Goal: Find specific page/section: Find specific page/section

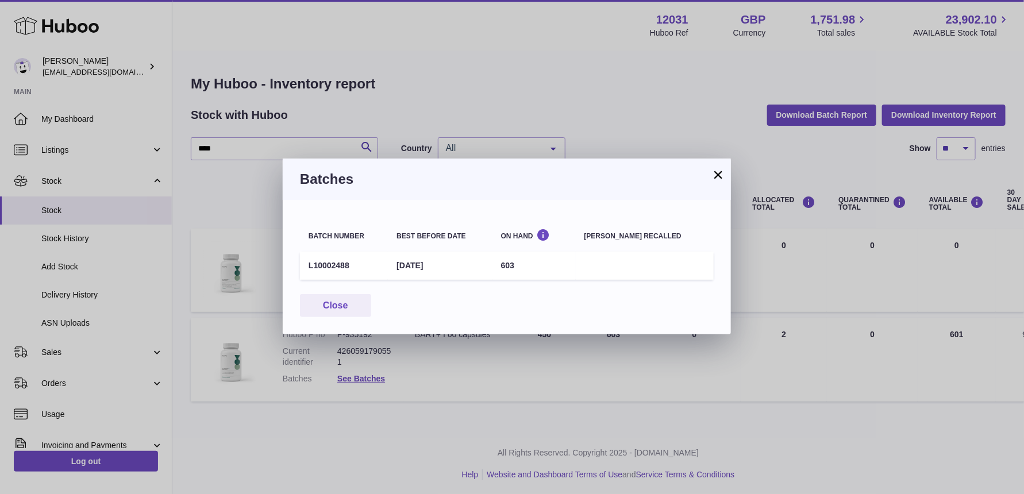
click at [718, 174] on button "×" at bounding box center [718, 175] width 14 height 14
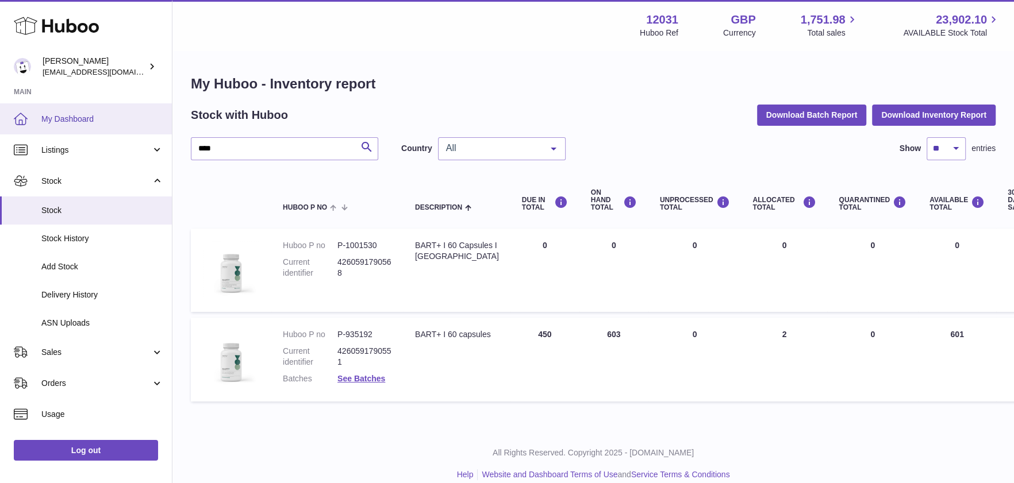
click at [140, 114] on span "My Dashboard" at bounding box center [102, 119] width 122 height 11
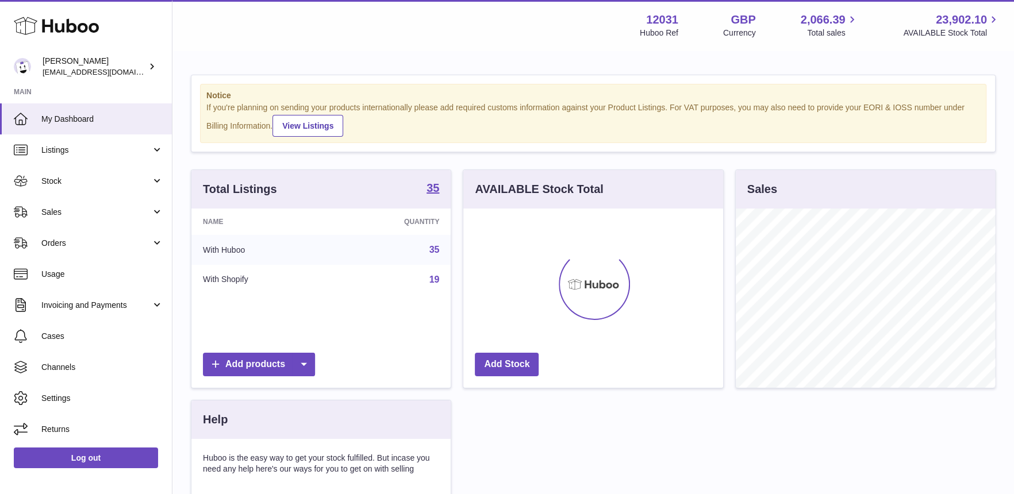
scroll to position [179, 259]
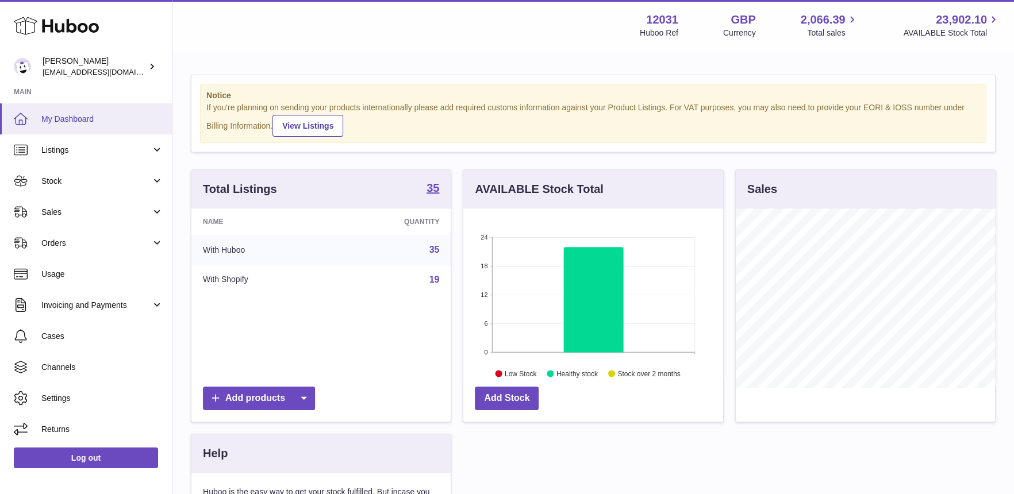
click at [122, 122] on span "My Dashboard" at bounding box center [102, 119] width 122 height 11
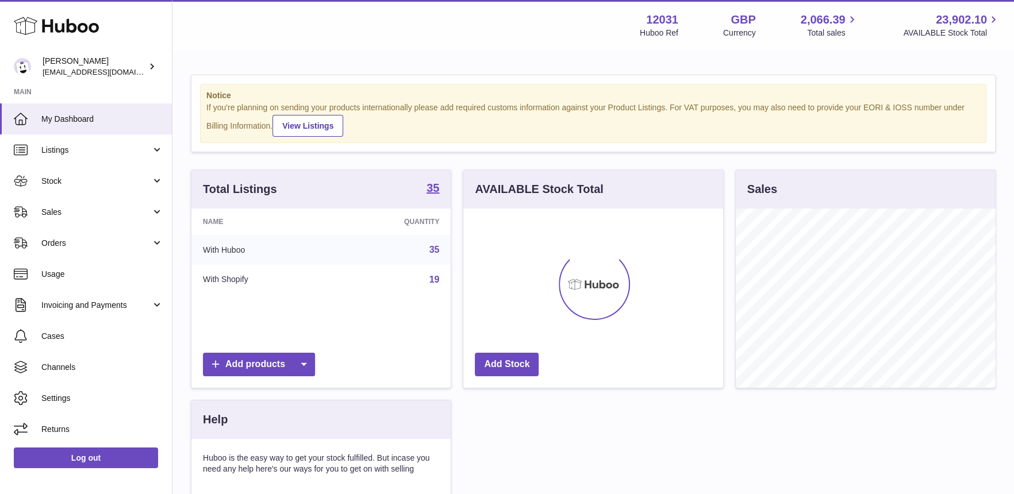
scroll to position [179, 259]
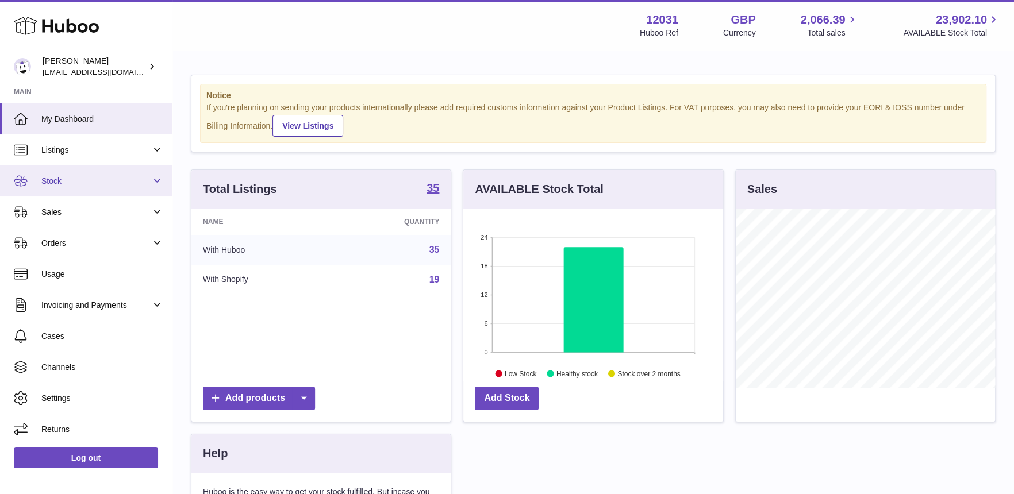
click at [97, 188] on link "Stock" at bounding box center [86, 181] width 172 height 31
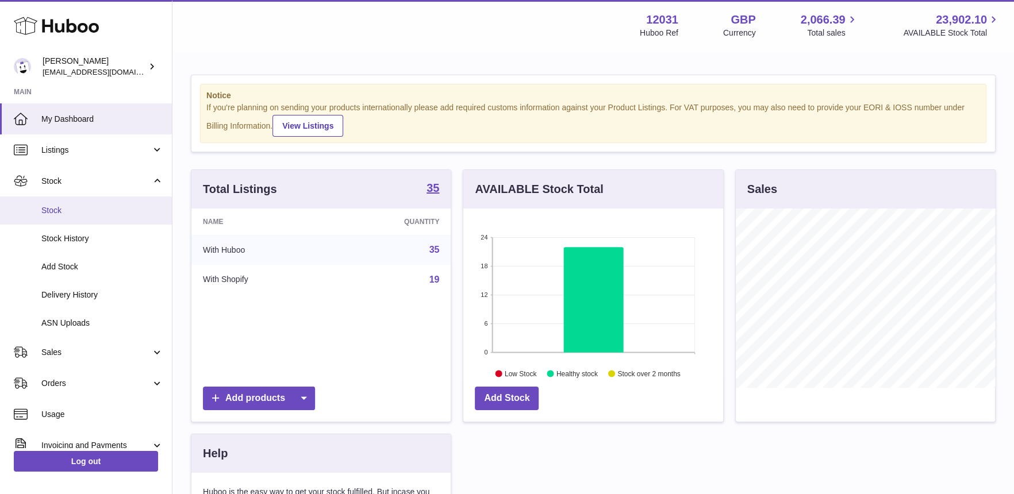
click at [92, 212] on span "Stock" at bounding box center [102, 210] width 122 height 11
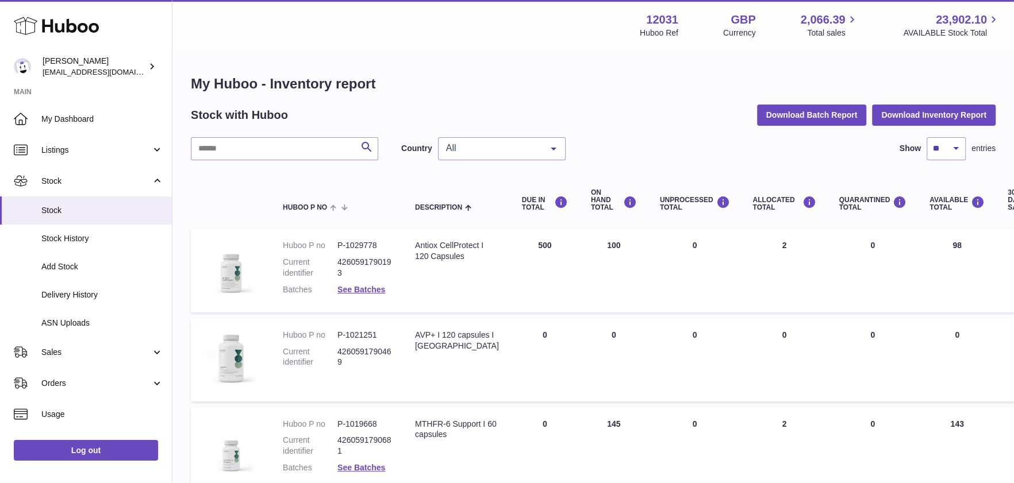
click at [462, 153] on div "All" at bounding box center [502, 148] width 128 height 23
click at [464, 200] on span "GB" at bounding box center [501, 194] width 126 height 23
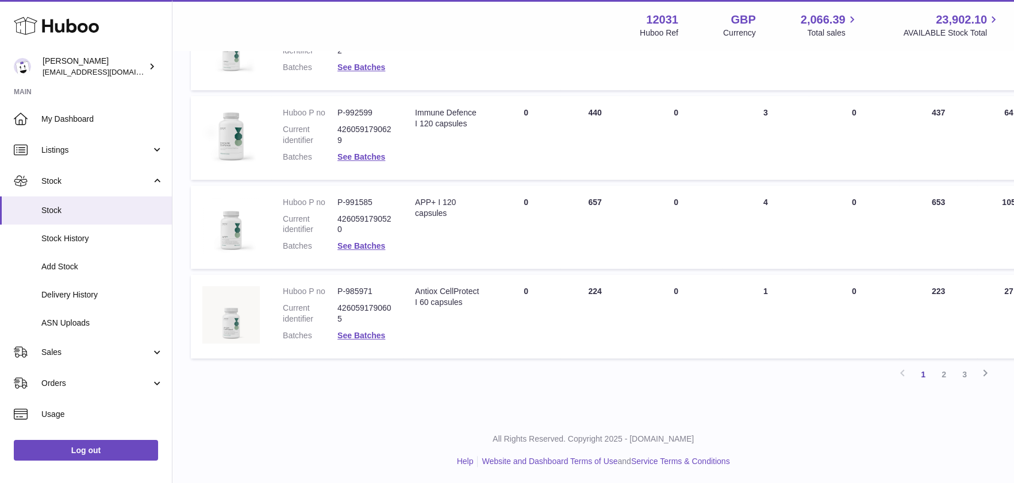
scroll to position [759, 0]
click at [948, 374] on link "2" at bounding box center [943, 374] width 21 height 21
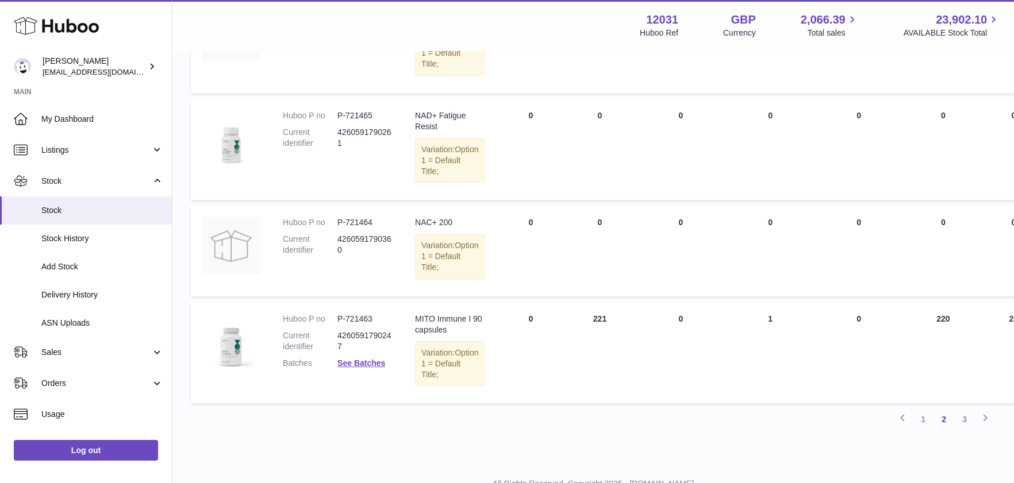
scroll to position [807, 0]
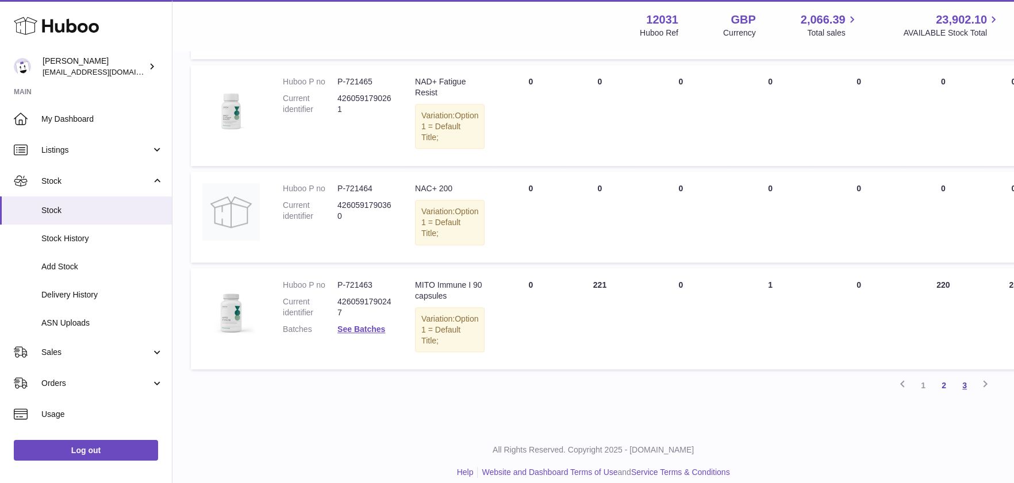
click at [962, 384] on link "3" at bounding box center [964, 385] width 21 height 21
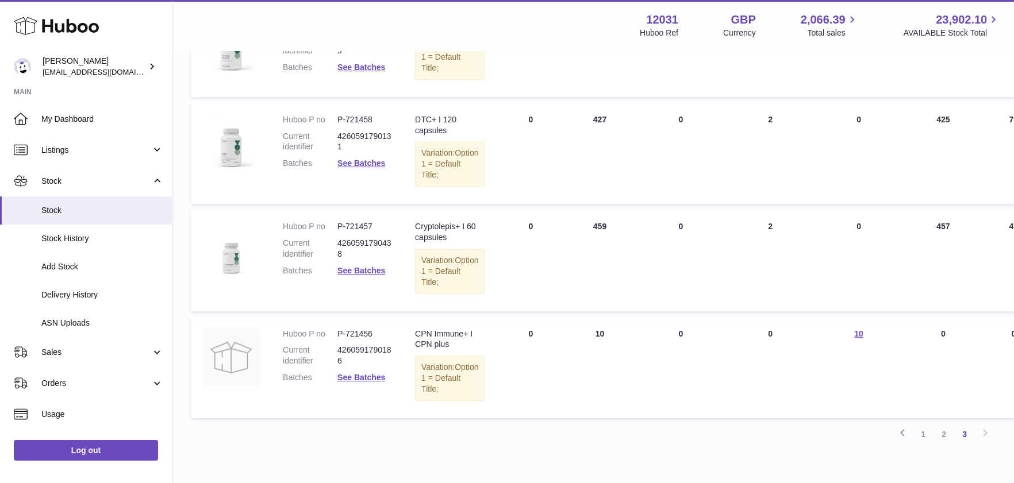
scroll to position [470, 0]
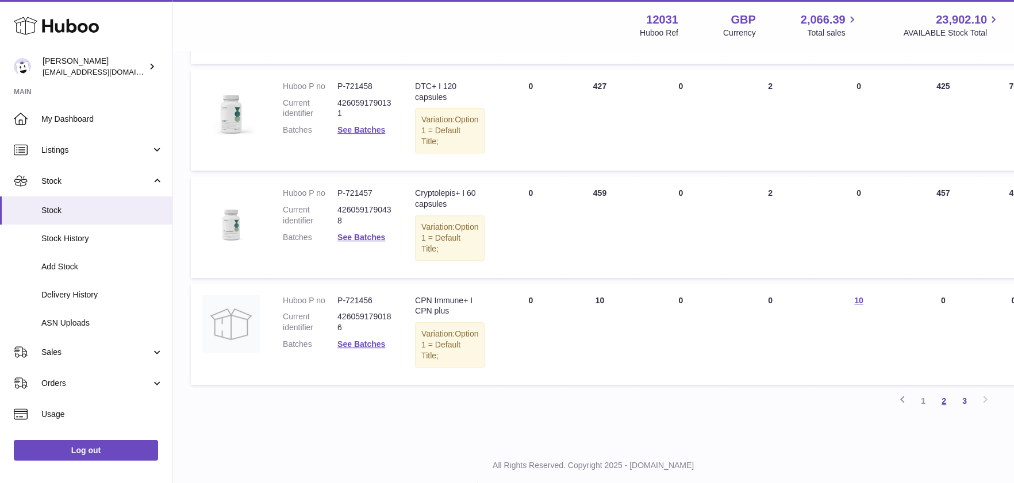
click at [941, 409] on link "2" at bounding box center [943, 401] width 21 height 21
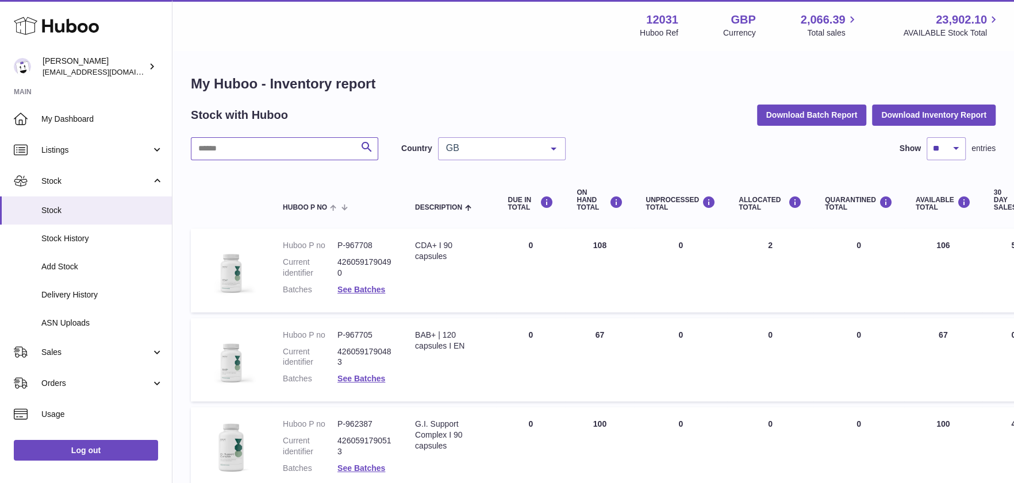
click at [344, 147] on input "text" at bounding box center [284, 148] width 187 height 23
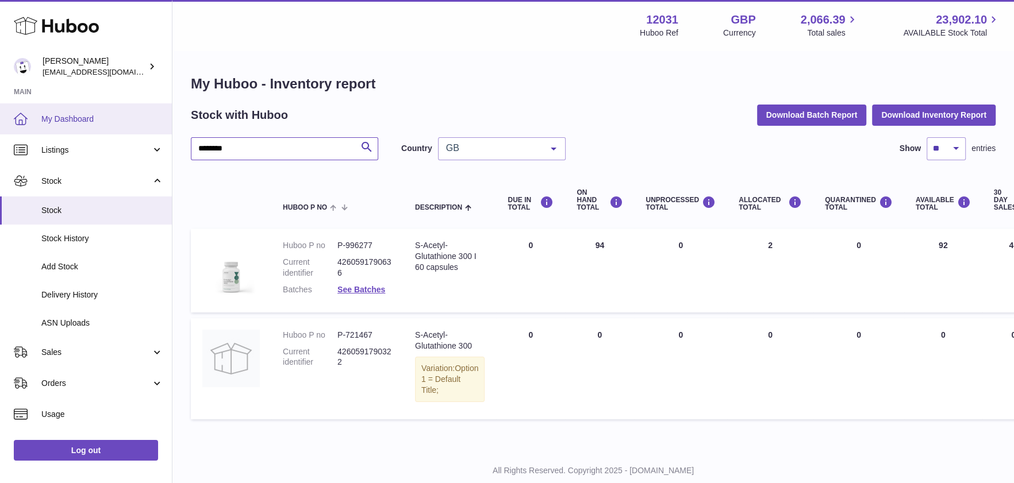
type input "********"
click at [87, 128] on link "My Dashboard" at bounding box center [86, 118] width 172 height 31
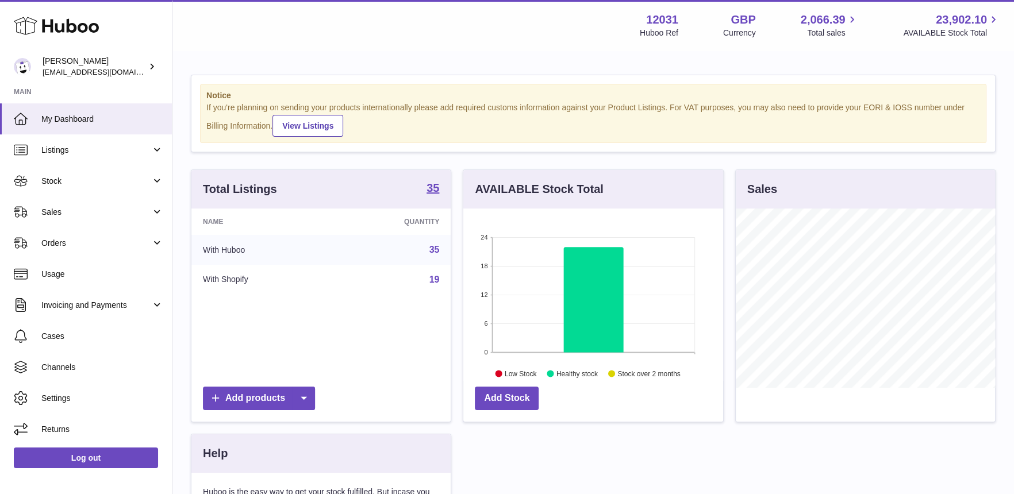
scroll to position [179, 259]
click at [124, 130] on link "My Dashboard" at bounding box center [86, 118] width 172 height 31
click at [89, 125] on link "My Dashboard" at bounding box center [86, 118] width 172 height 31
